Goal: Transaction & Acquisition: Purchase product/service

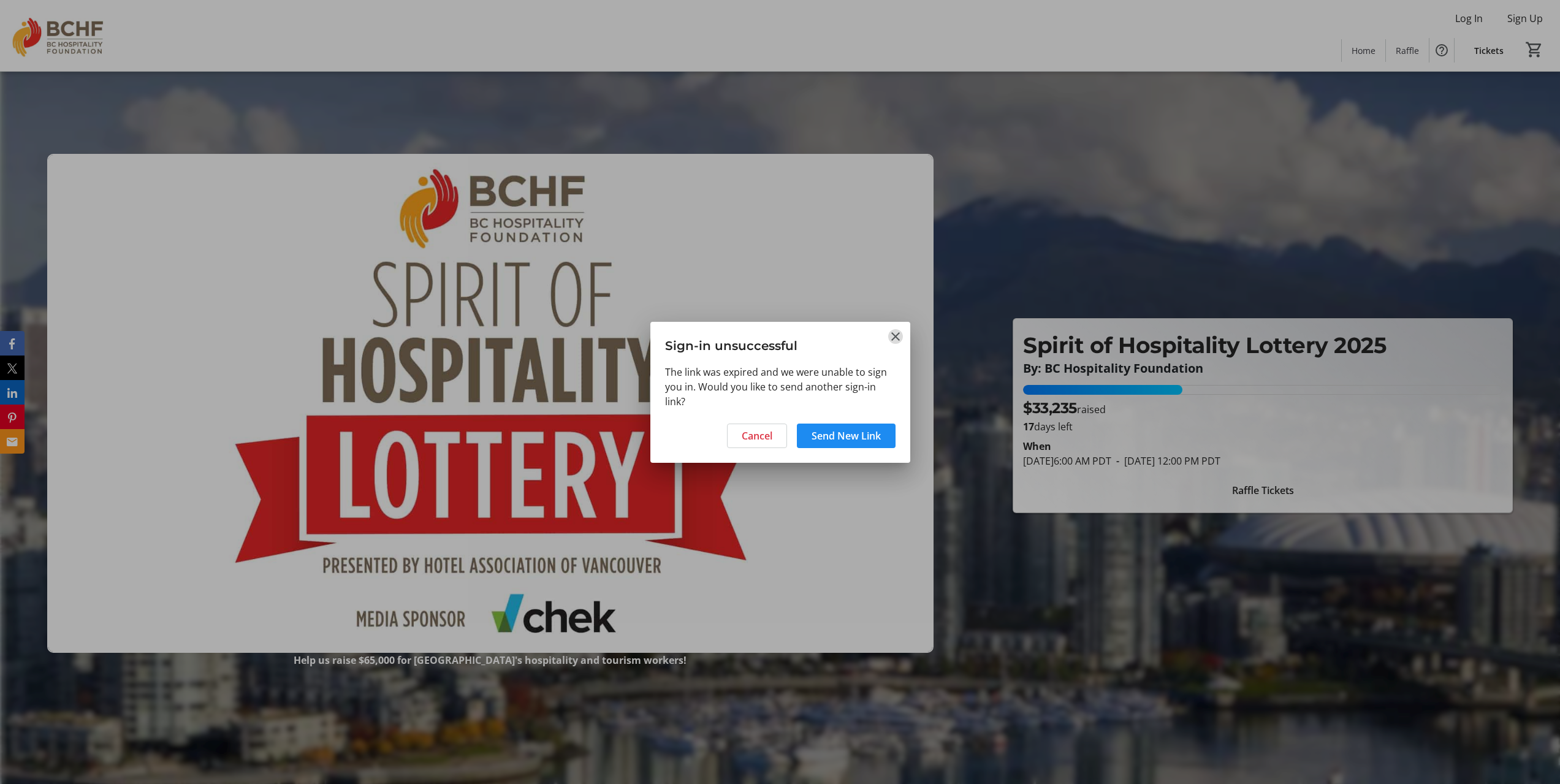
click at [890, 329] on mat-icon "Close" at bounding box center [896, 336] width 15 height 15
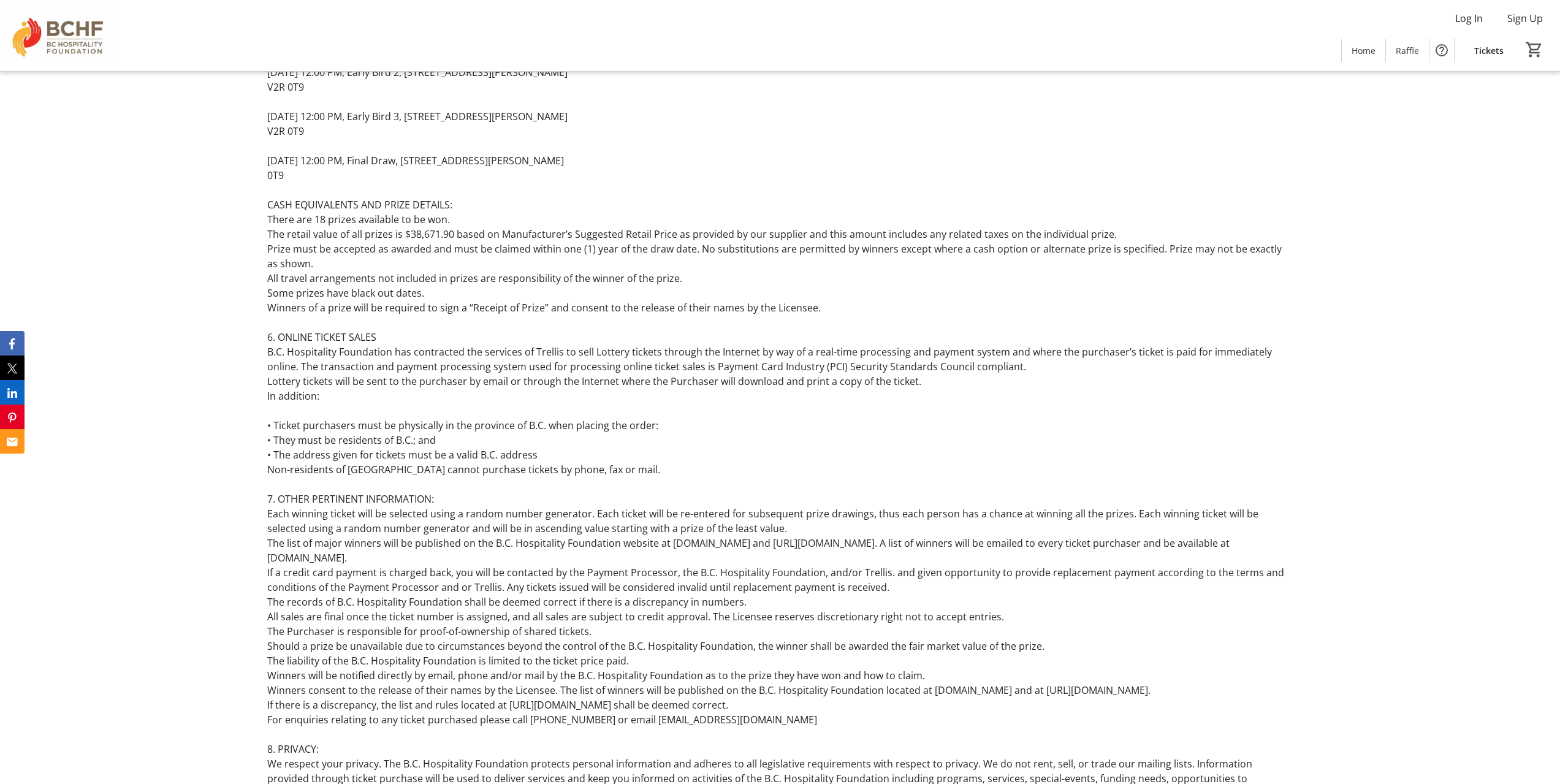
scroll to position [7456, 0]
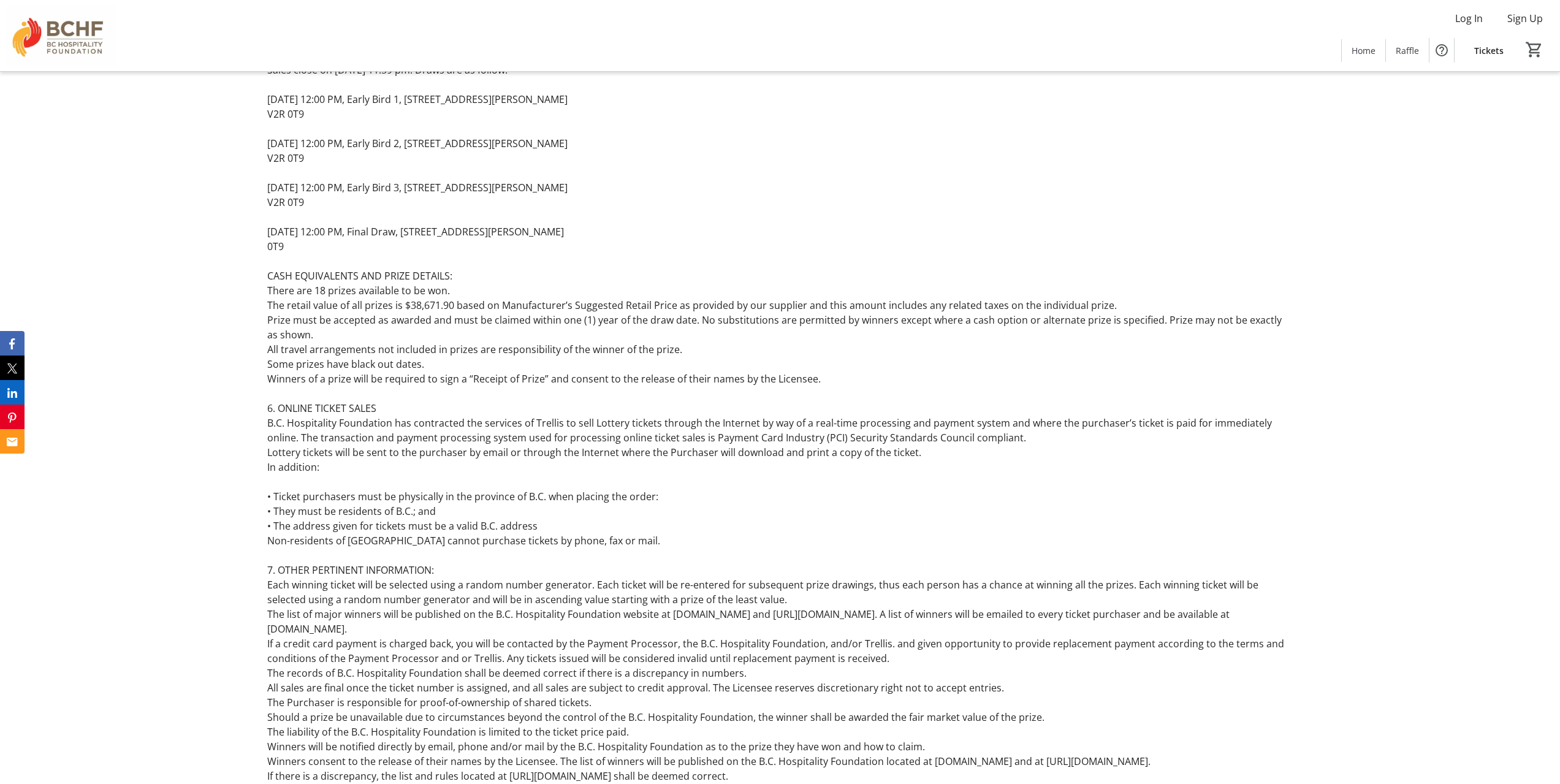
drag, startPoint x: 744, startPoint y: 434, endPoint x: 282, endPoint y: 519, distance: 469.8
click at [184, 518] on div "Raffle Rules of Play Raffle Rules of Play BC Gaming Event License # 164254 Lice…" at bounding box center [780, 250] width 1560 height 1390
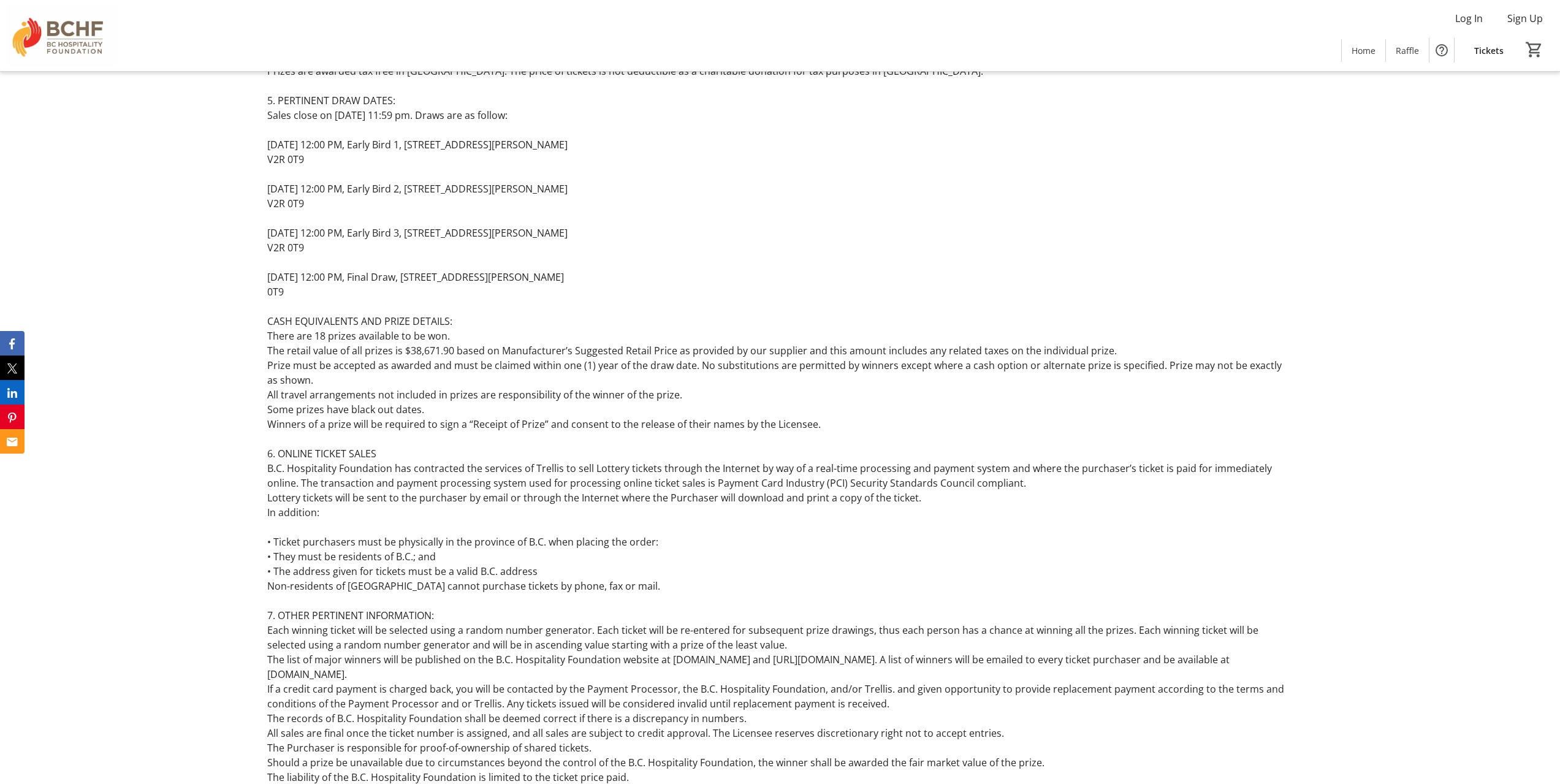
scroll to position [7354, 0]
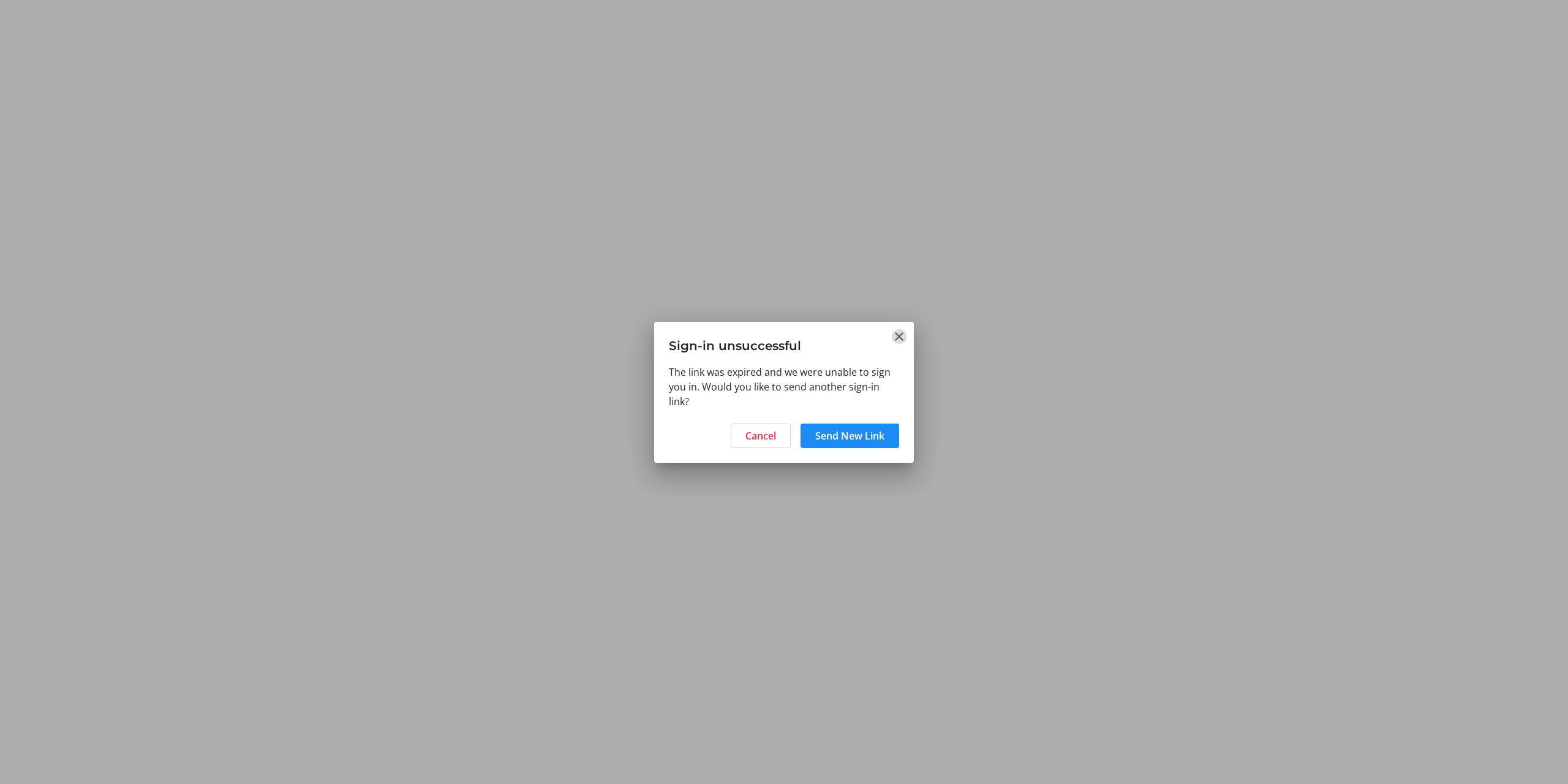
click at [898, 329] on mat-icon "Close" at bounding box center [899, 336] width 15 height 15
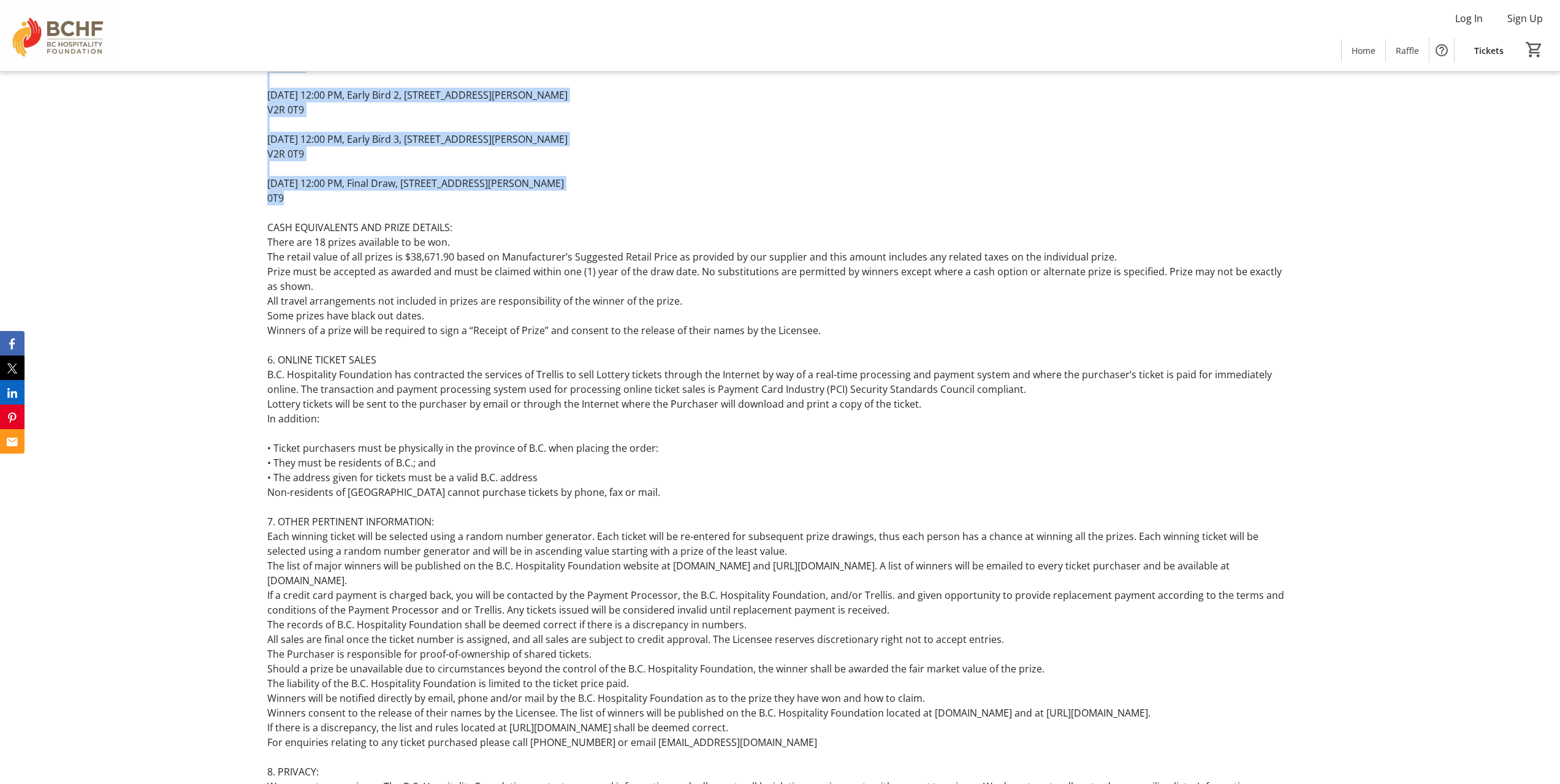
scroll to position [7432, 0]
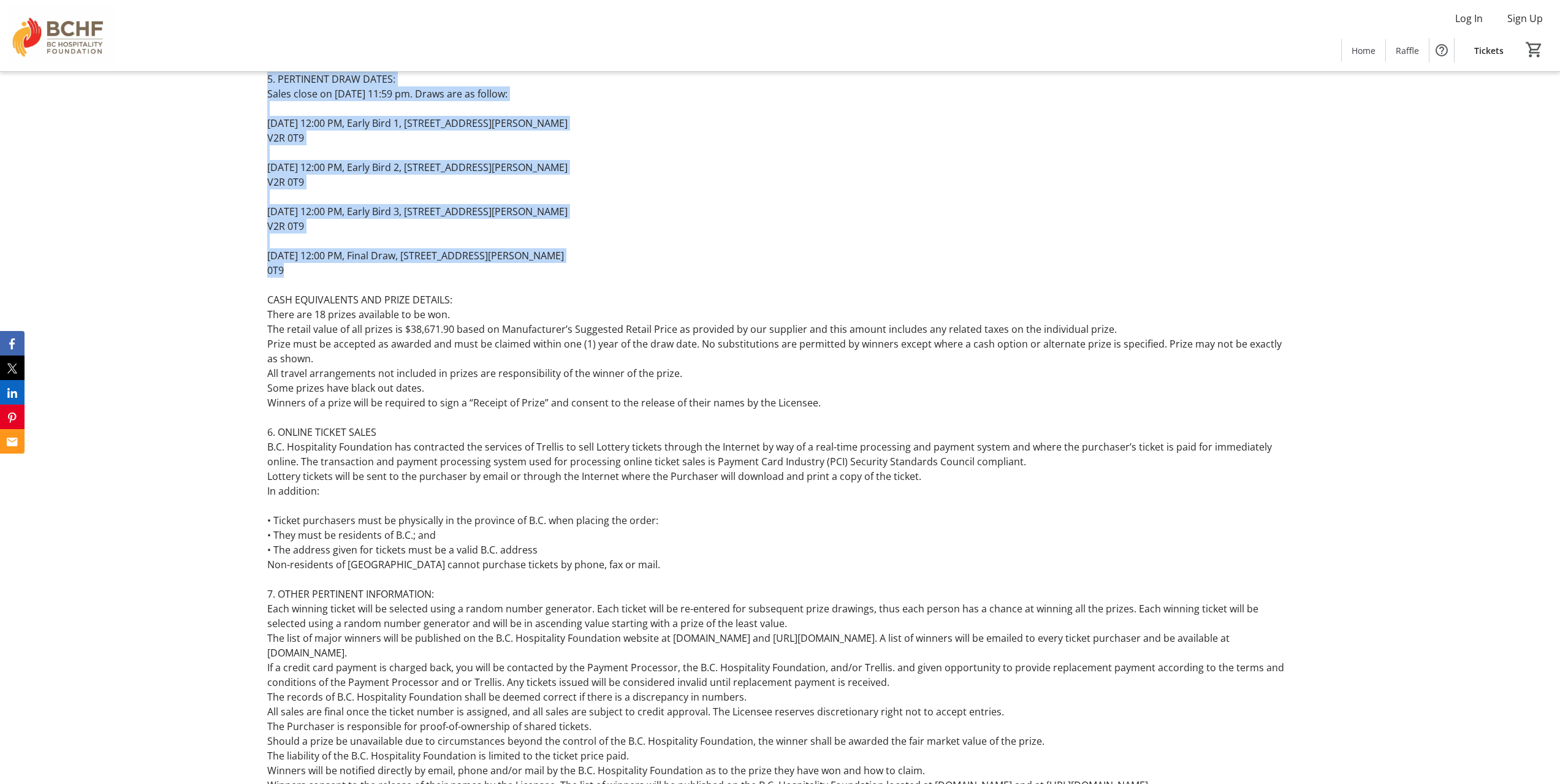
drag, startPoint x: 304, startPoint y: 375, endPoint x: 276, endPoint y: 426, distance: 58.2
click at [276, 426] on div "Raffle Rules of Play BC Gaming Event License # 164254 Licensee: B.C. Hospitalit…" at bounding box center [780, 292] width 1026 height 1323
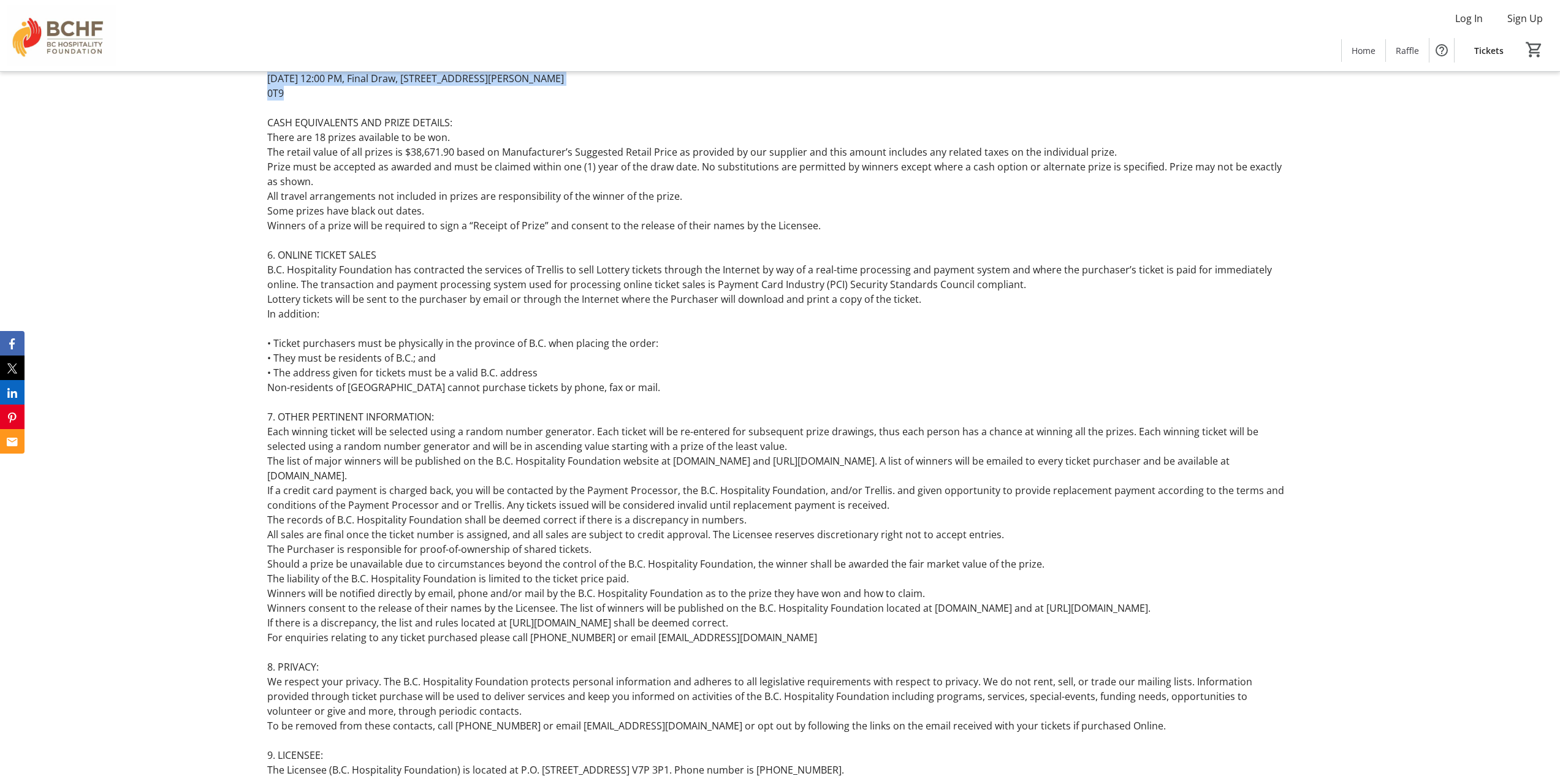
scroll to position [7841, 0]
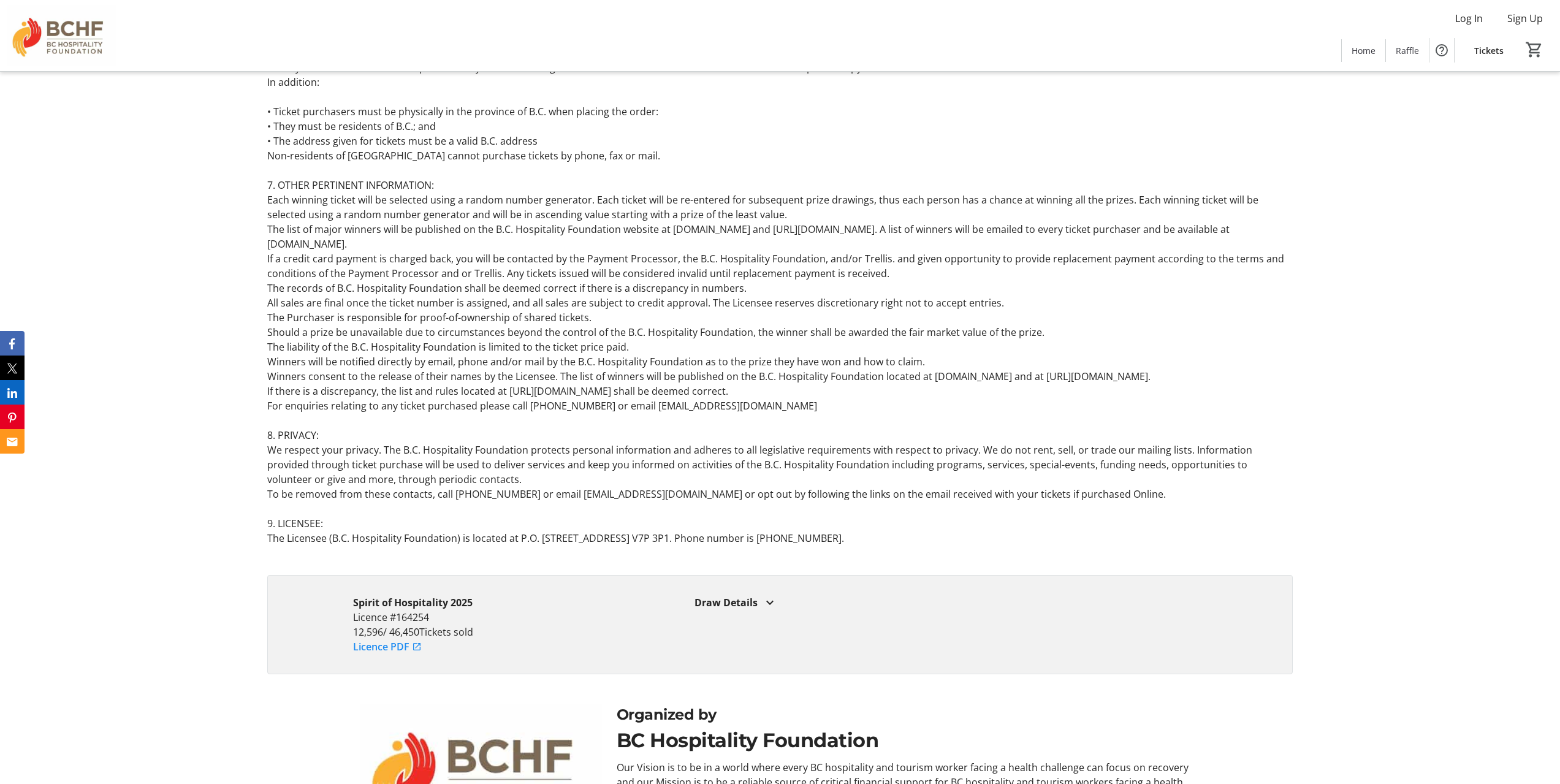
drag, startPoint x: 1103, startPoint y: 263, endPoint x: 976, endPoint y: 270, distance: 127.2
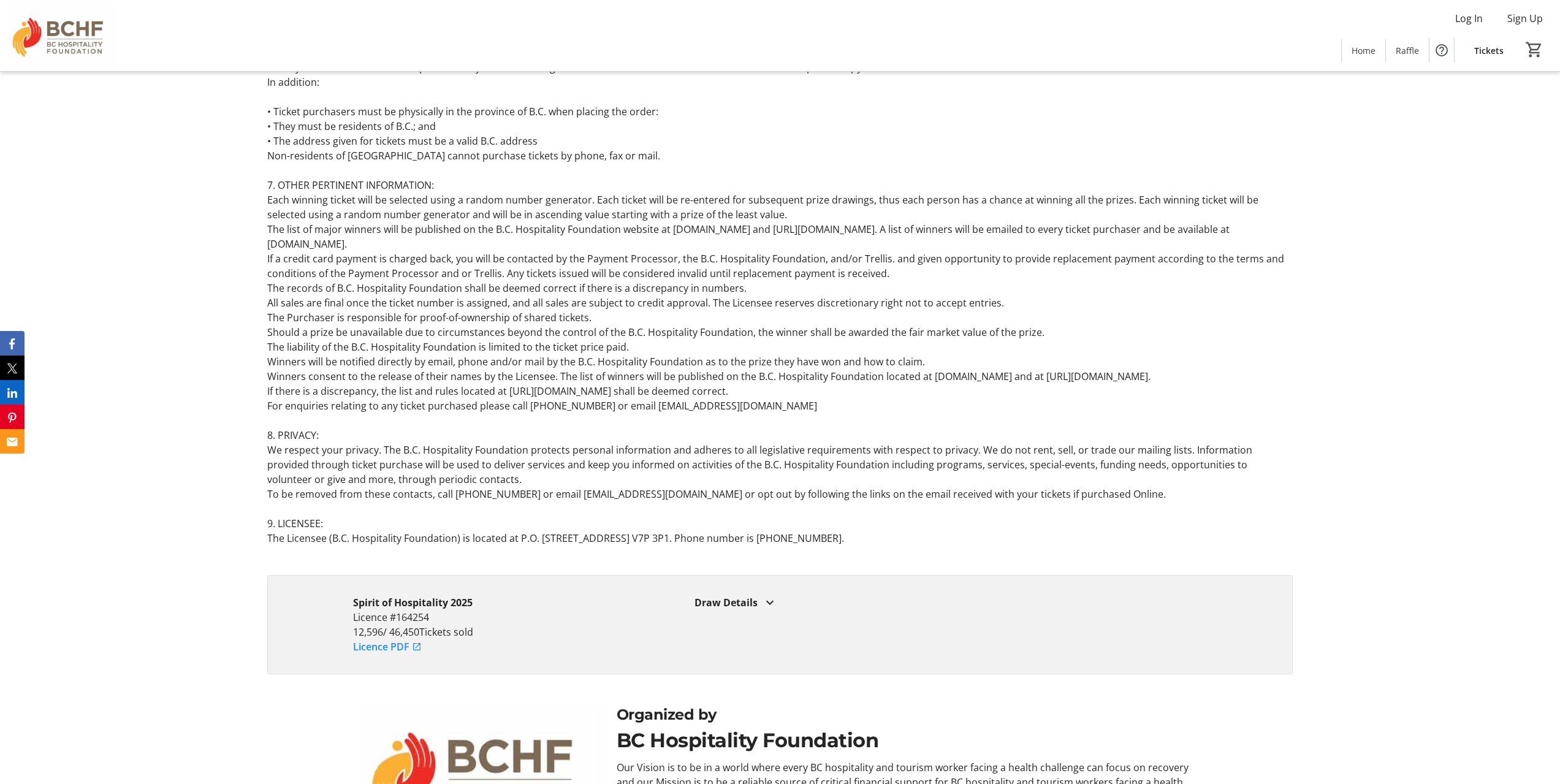
drag, startPoint x: 976, startPoint y: 270, endPoint x: 911, endPoint y: 281, distance: 65.9
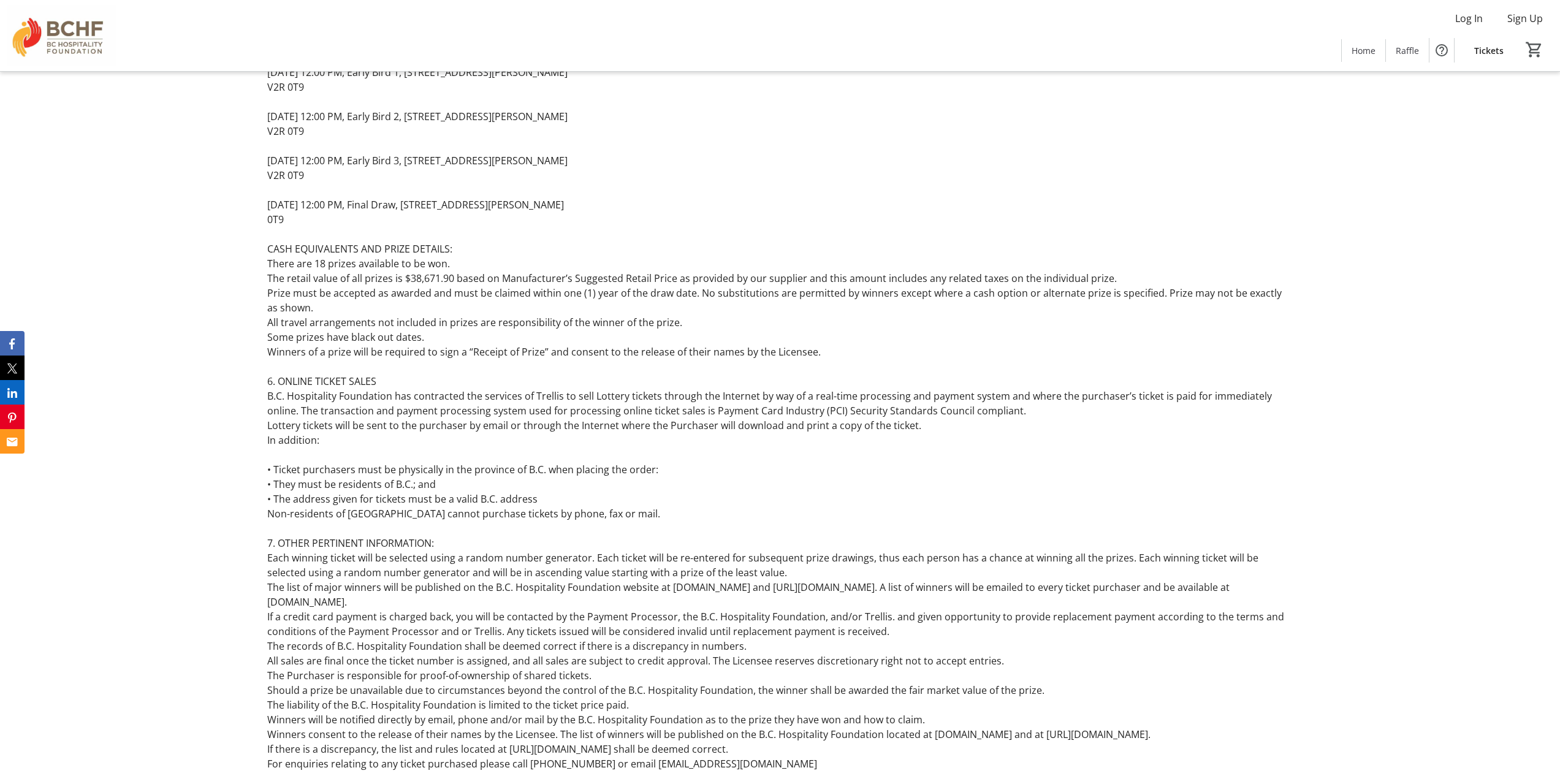
scroll to position [7432, 0]
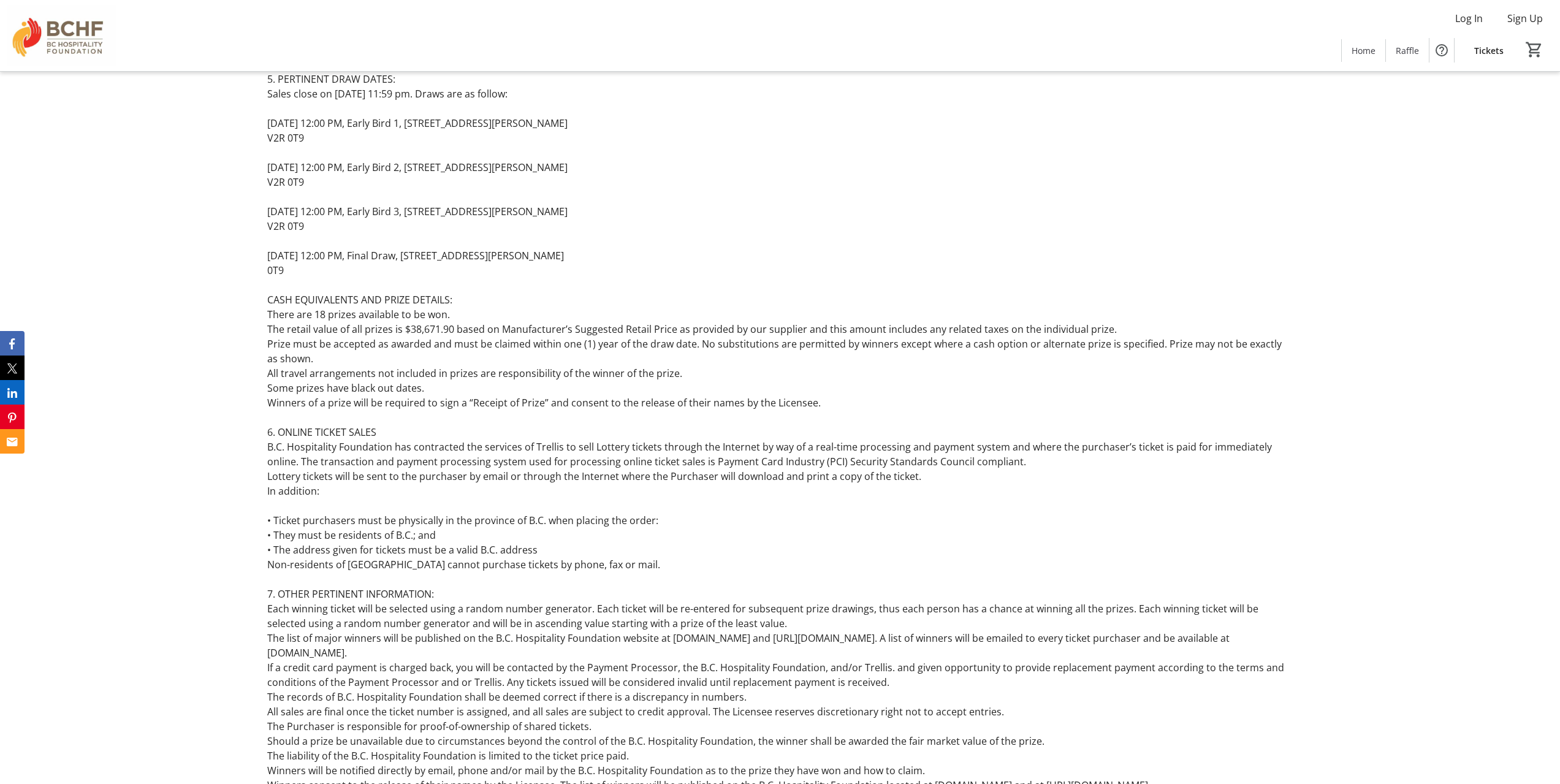
drag, startPoint x: 716, startPoint y: 354, endPoint x: 248, endPoint y: 543, distance: 504.7
click at [248, 543] on div "Raffle Rules of Play Raffle Rules of Play BC Gaming Event License # 164254 Lice…" at bounding box center [780, 274] width 1560 height 1390
copy div "5. PERTINENT DRAW DATES: Sales close on [DATE] 11:59 pm. Draws are as follow: […"
